Goal: Task Accomplishment & Management: Manage account settings

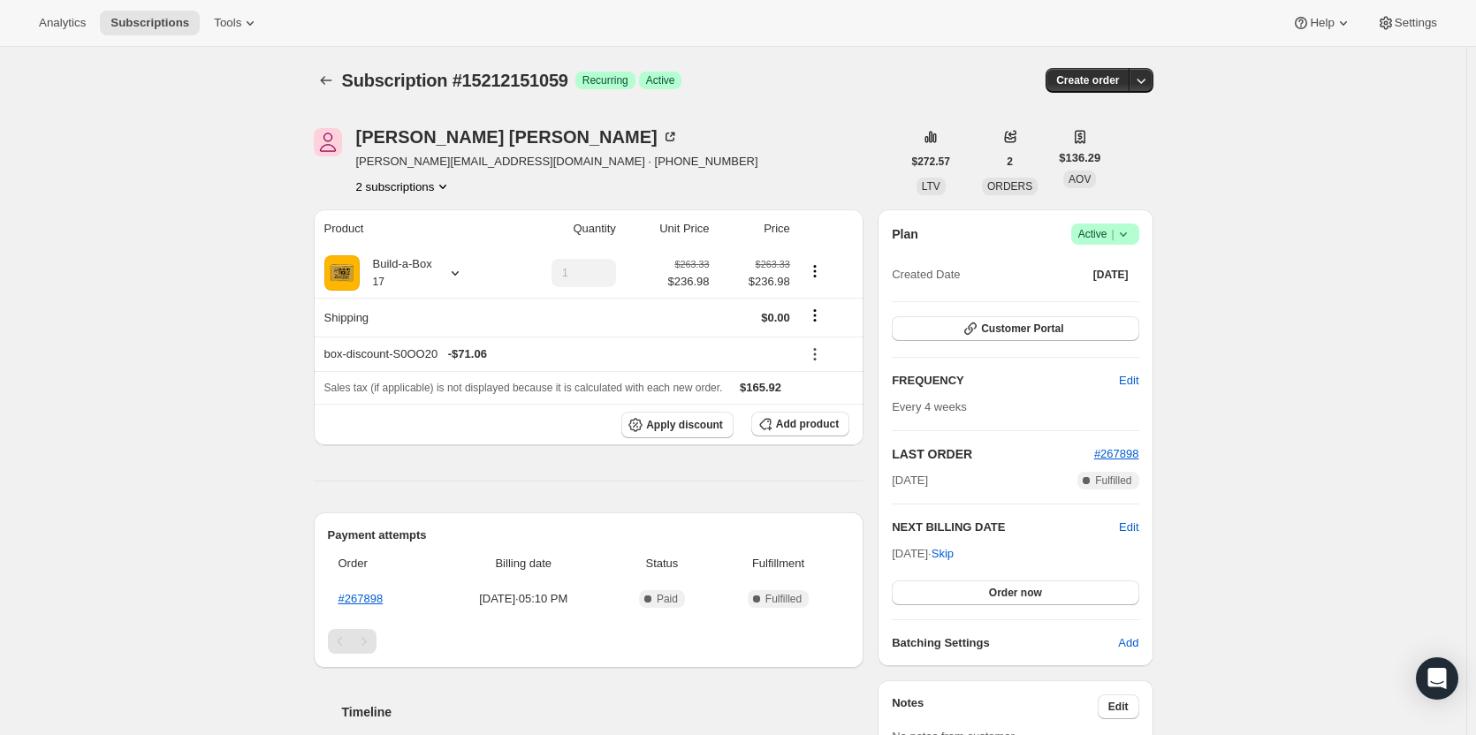
click at [1106, 237] on span "Active |" at bounding box center [1105, 234] width 54 height 18
click at [1106, 279] on button "Pause subscription" at bounding box center [1110, 269] width 110 height 28
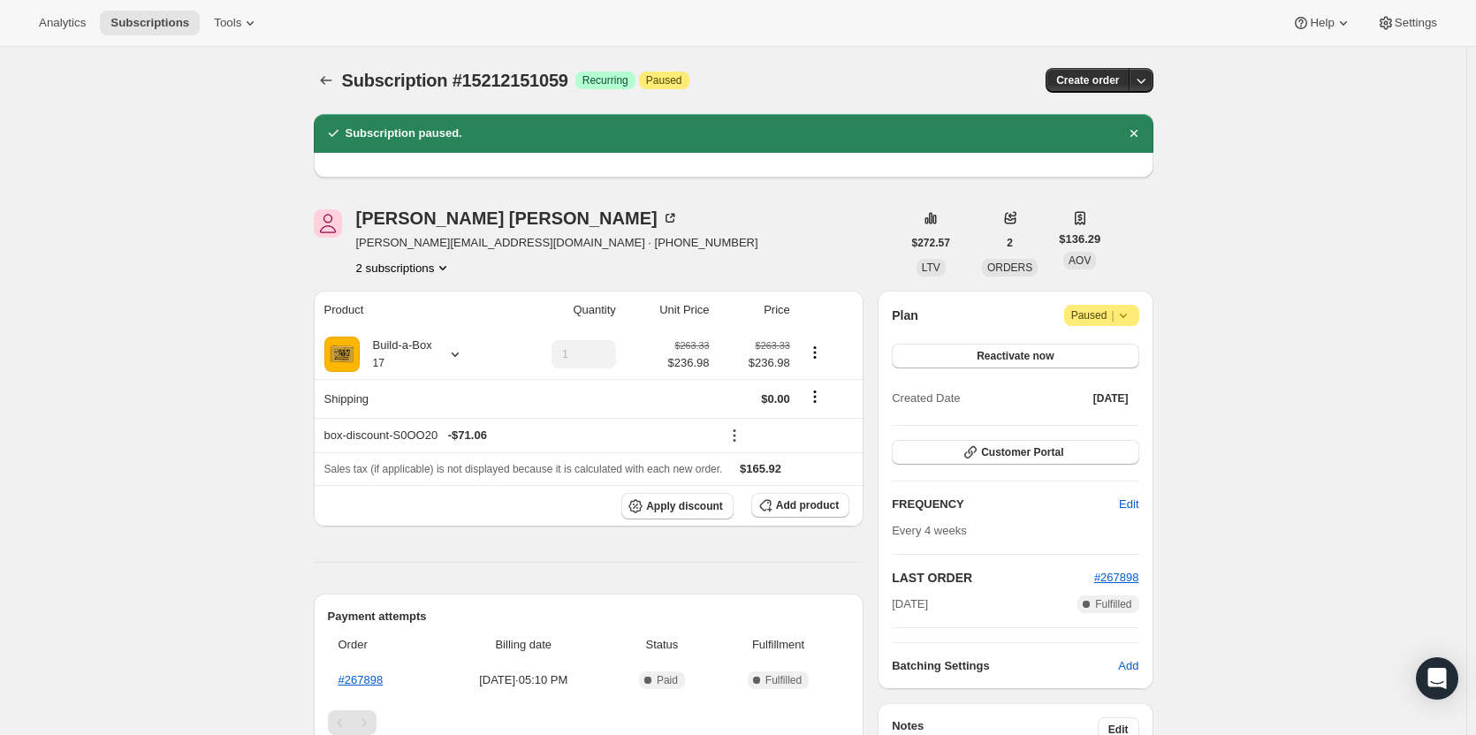
click at [431, 262] on button "2 subscriptions" at bounding box center [404, 268] width 96 height 18
click at [437, 303] on span "14022738195" at bounding box center [408, 302] width 123 height 18
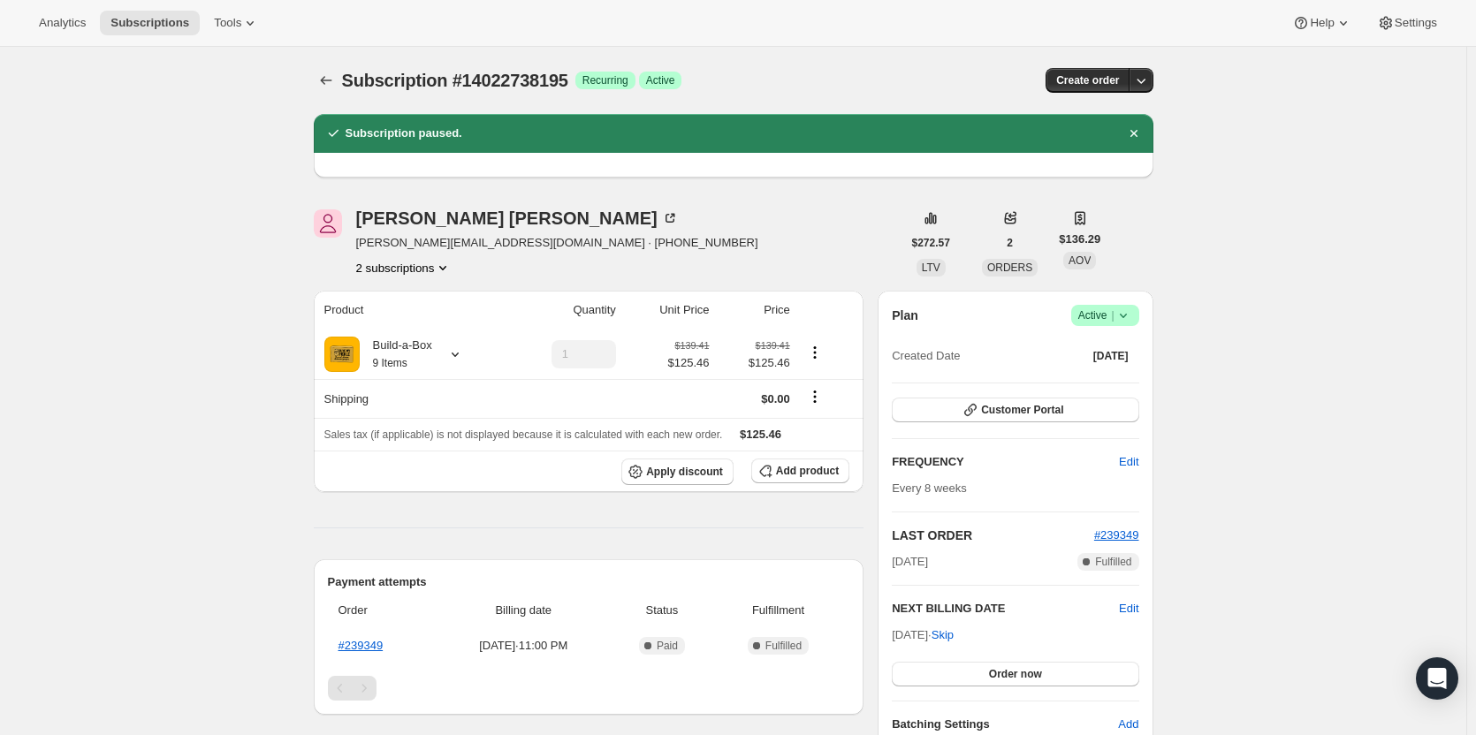
click at [1105, 311] on span "Active |" at bounding box center [1105, 316] width 54 height 18
click at [1093, 339] on button "Pause subscription" at bounding box center [1110, 350] width 110 height 28
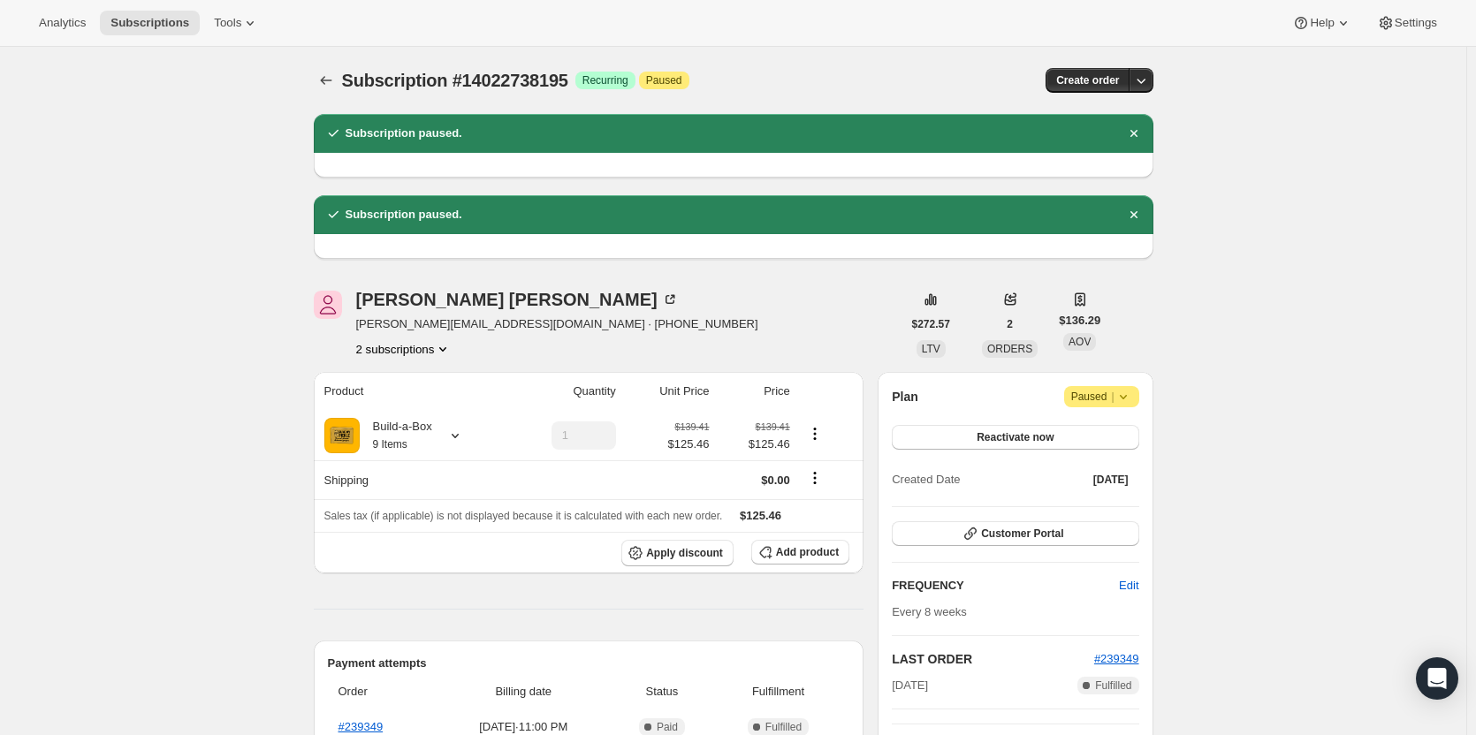
click at [417, 356] on button "2 subscriptions" at bounding box center [404, 349] width 96 height 18
click at [421, 398] on button "15212151059" at bounding box center [408, 412] width 133 height 28
